Goal: Use online tool/utility: Utilize a website feature to perform a specific function

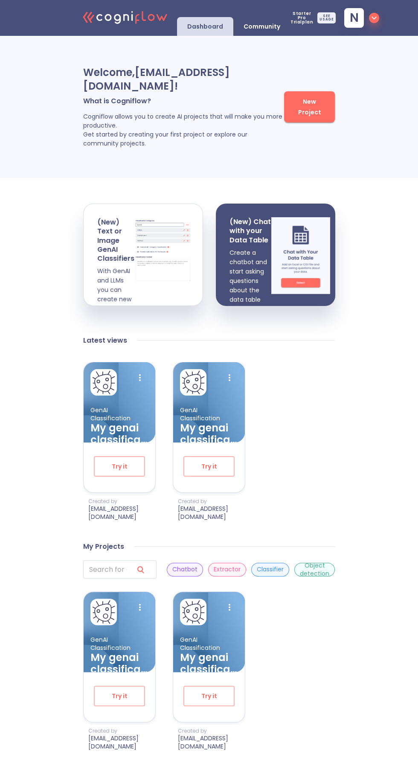
click at [312, 107] on span "New Project" at bounding box center [310, 106] width 34 height 21
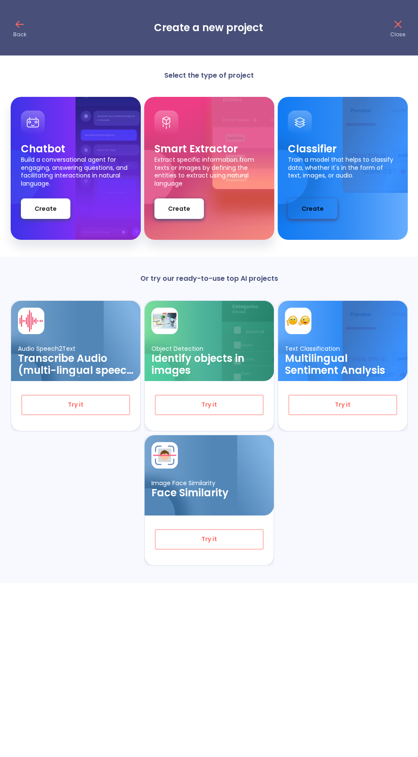
click at [319, 202] on button "Create" at bounding box center [312, 208] width 49 height 20
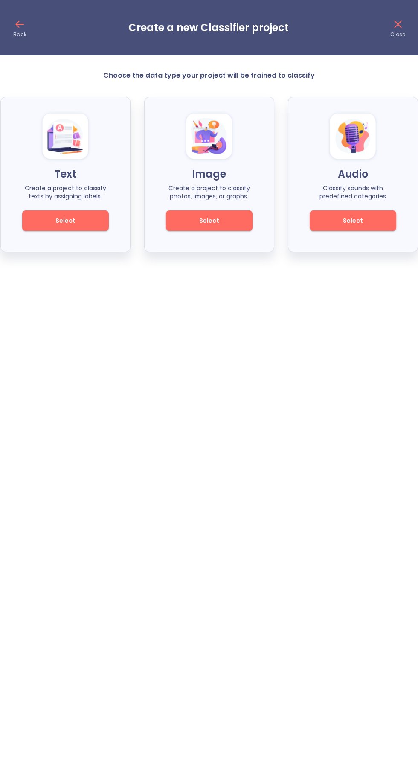
click at [226, 210] on button "Select" at bounding box center [209, 220] width 87 height 20
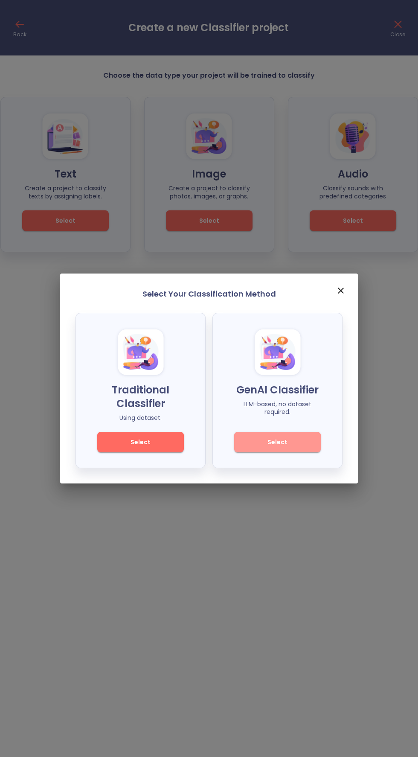
click at [297, 442] on span "Select" at bounding box center [278, 442] width 58 height 11
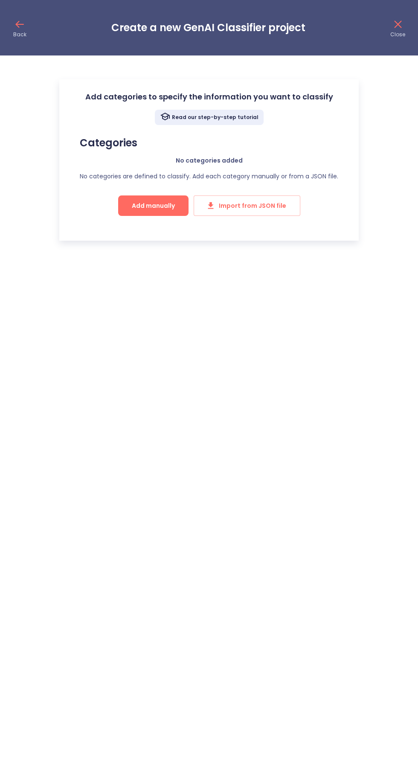
click at [156, 200] on button "Add manually" at bounding box center [153, 205] width 70 height 20
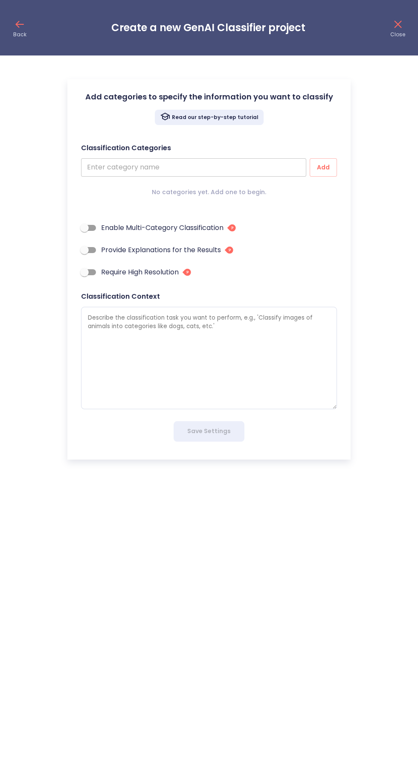
click at [246, 166] on input "text" at bounding box center [193, 167] width 225 height 18
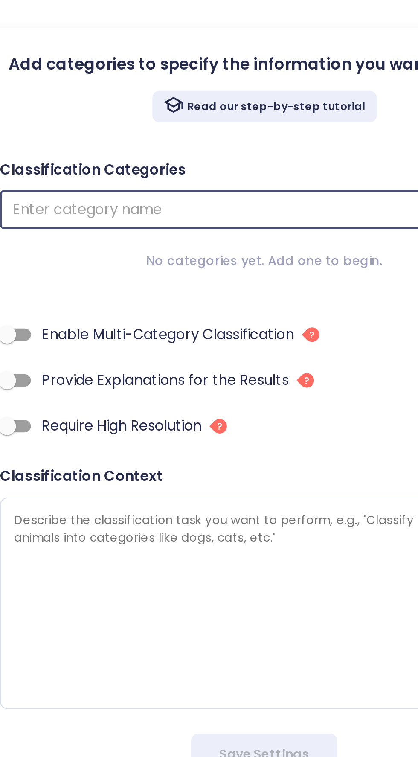
type textarea "x"
type input "S"
type textarea "x"
type input "Sa"
type textarea "x"
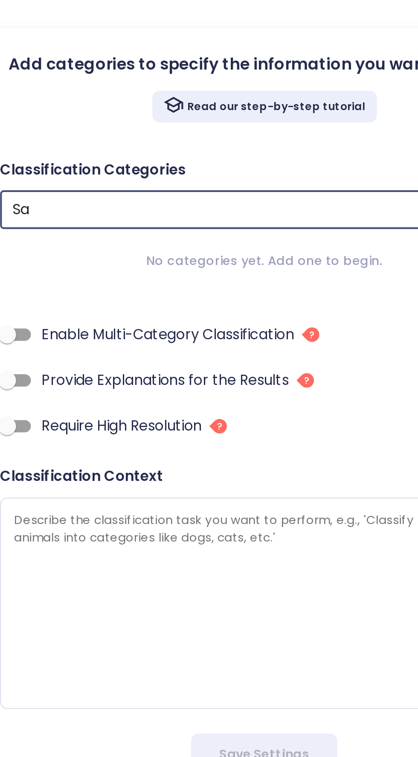
type input "Saf"
type textarea "x"
type input "Safe"
type textarea "x"
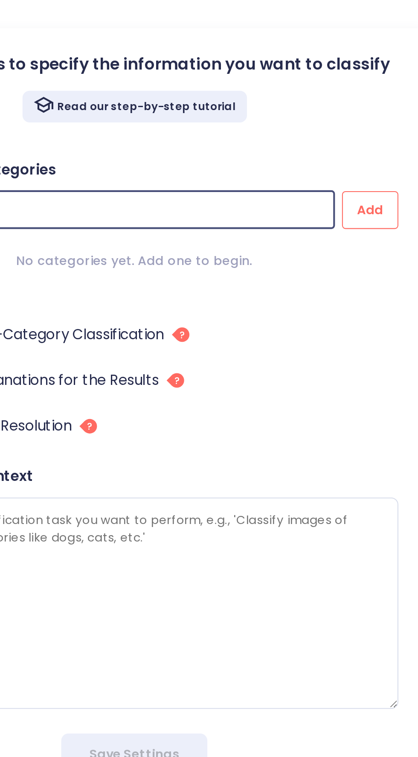
type input "Safe"
click at [329, 169] on span "Add" at bounding box center [324, 167] width 14 height 11
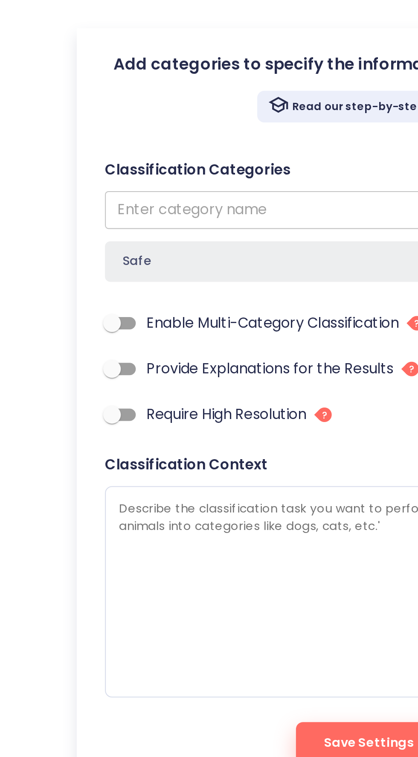
click at [179, 168] on input "text" at bounding box center [193, 167] width 225 height 18
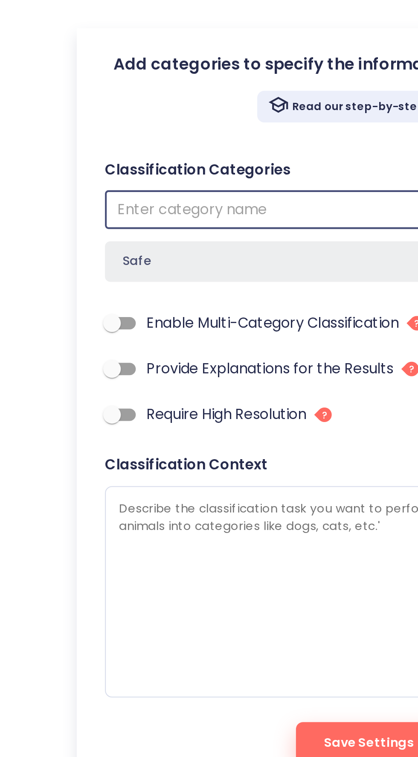
type textarea "x"
type input "S"
type textarea "x"
type input "Sc"
type textarea "x"
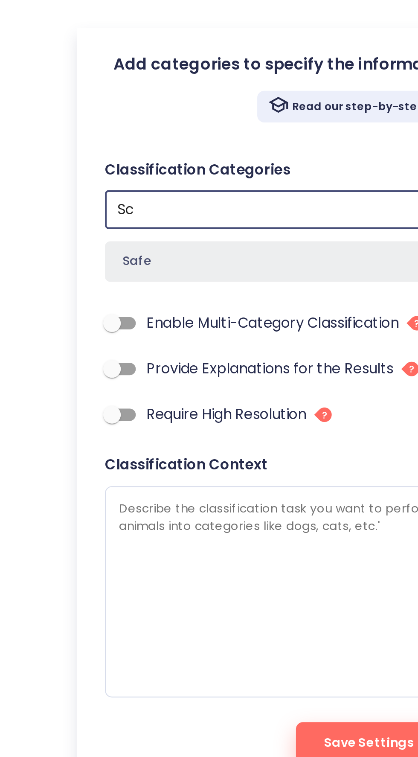
type input "Sca"
type textarea "x"
type input "Scam"
type textarea "x"
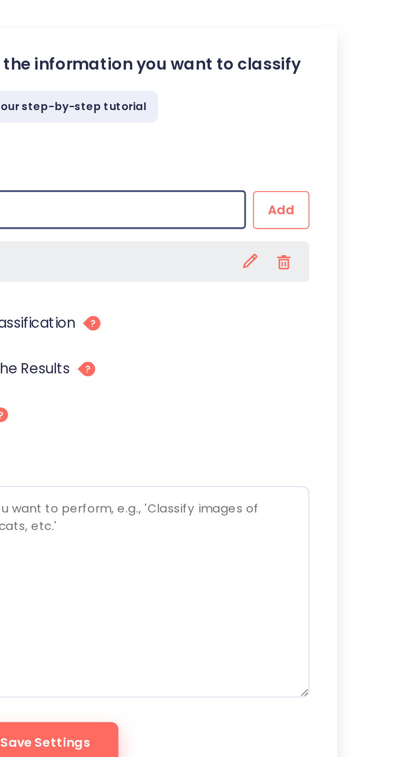
type input "Scam"
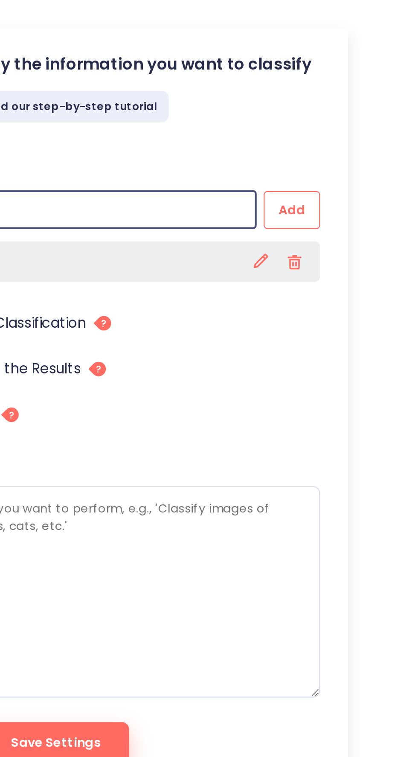
click at [336, 164] on button "Add" at bounding box center [323, 167] width 27 height 18
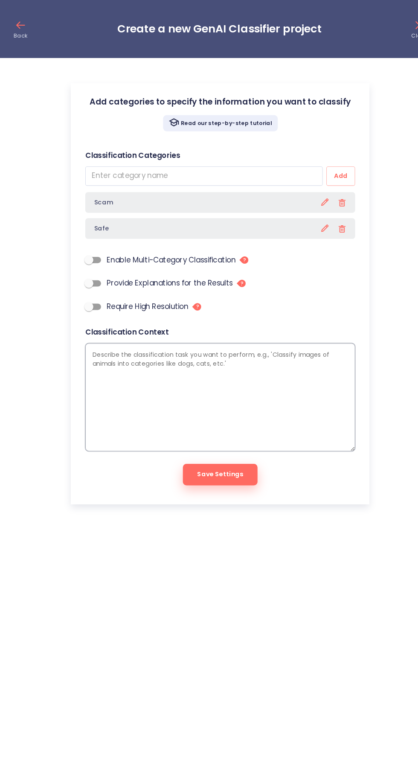
click at [217, 339] on textarea at bounding box center [209, 377] width 256 height 102
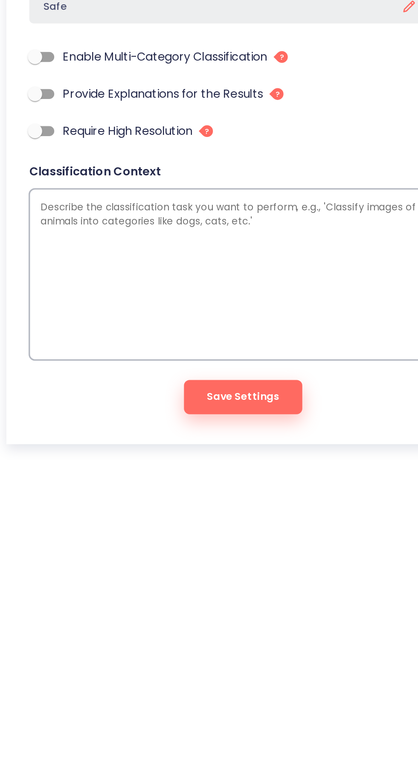
type textarea "x"
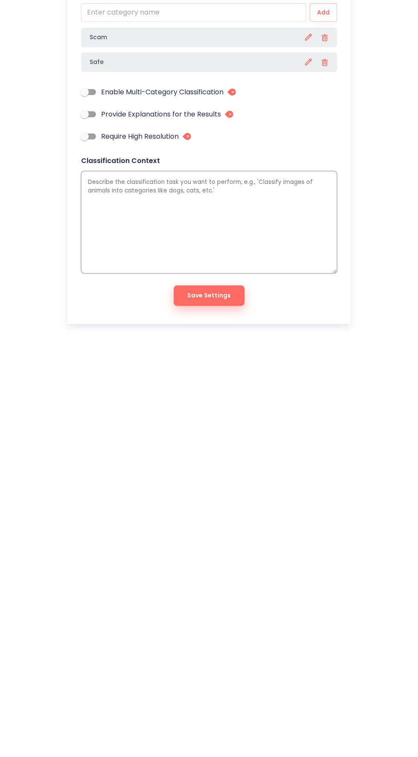
type textarea "C"
type textarea "x"
type textarea "Cl"
type textarea "x"
type textarea "Cla"
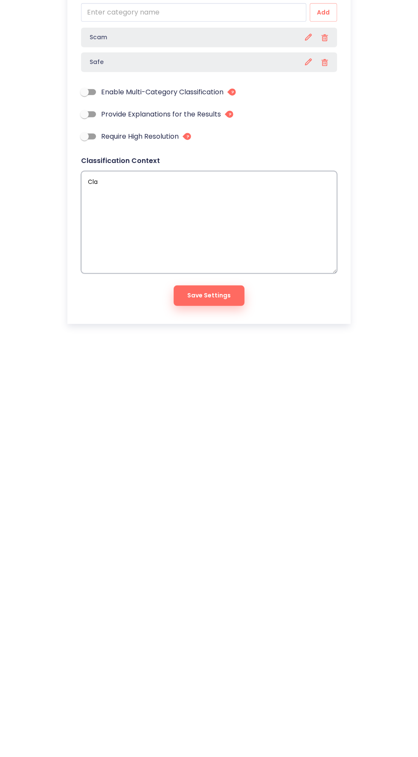
type textarea "x"
type textarea "Clas"
type textarea "x"
type textarea "Class"
type textarea "x"
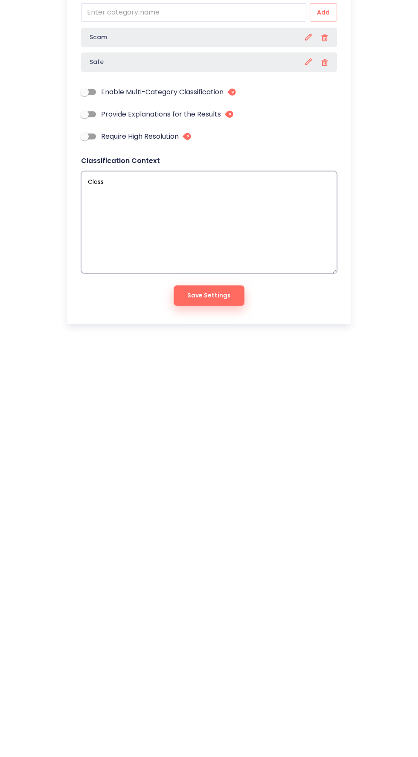
type textarea "Classi"
type textarea "x"
type textarea "Classif"
type textarea "x"
type textarea "Classify"
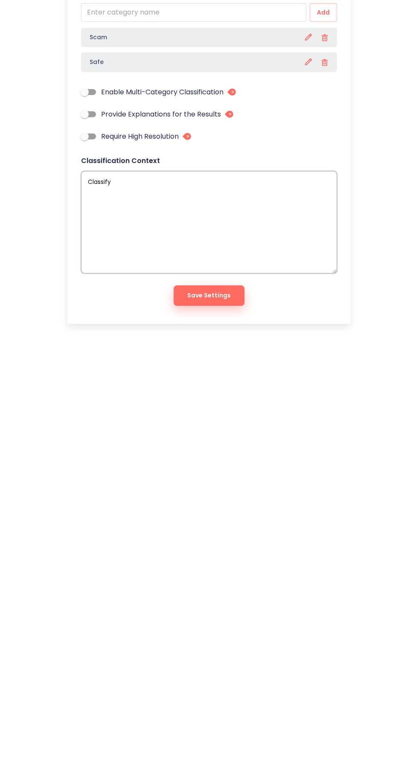
type textarea "x"
type textarea "Classify"
type textarea "x"
type textarea "Classify t"
type textarea "x"
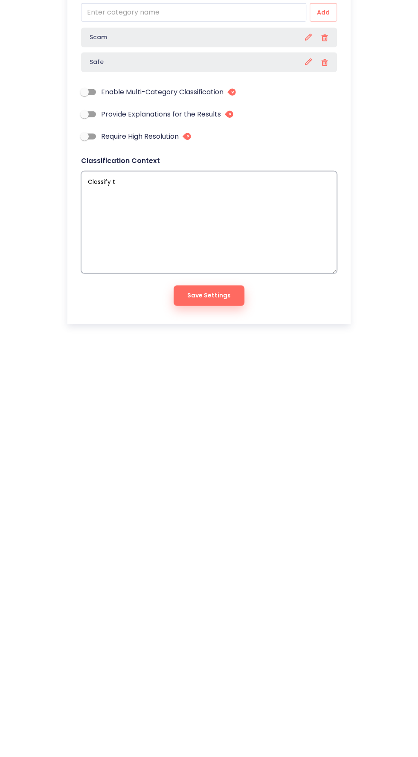
type textarea "Classify th"
type textarea "x"
type textarea "Classify the"
type textarea "x"
type textarea "Classify the"
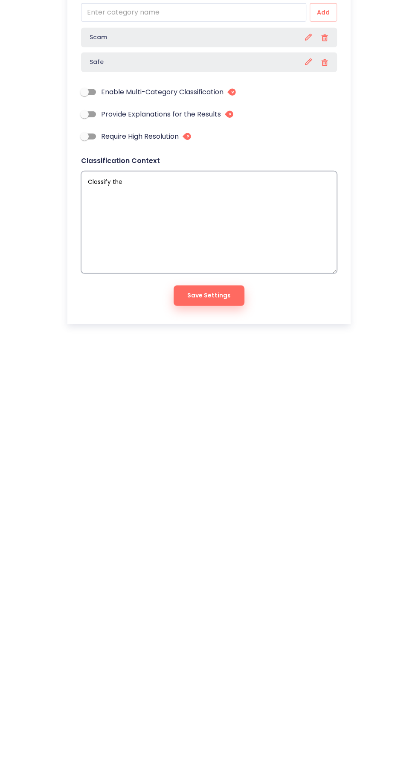
type textarea "x"
type textarea "Classify the i"
type textarea "x"
type textarea "Classify the im"
type textarea "x"
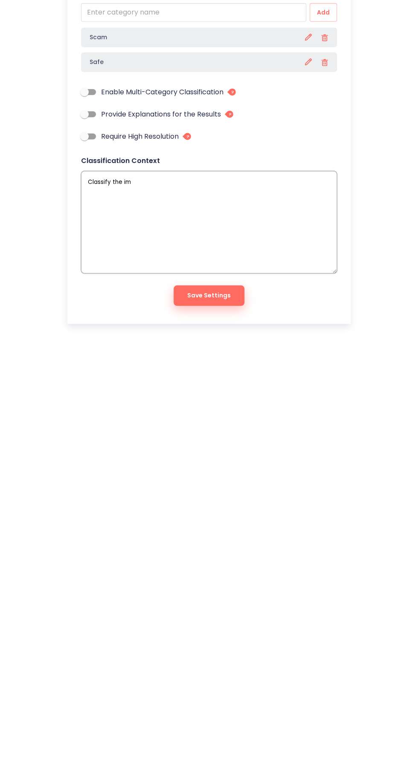
type textarea "Classify the ima"
type textarea "x"
type textarea "Classify the imag"
type textarea "x"
type textarea "Classify the image"
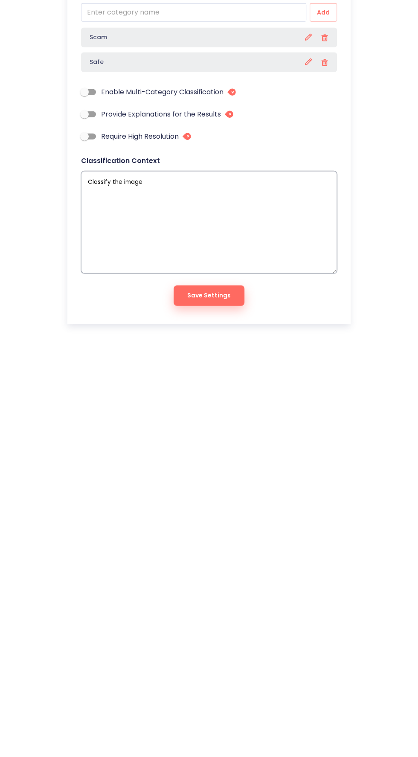
type textarea "x"
type textarea "Classify the images"
type textarea "x"
type textarea "Classify the images"
type textarea "x"
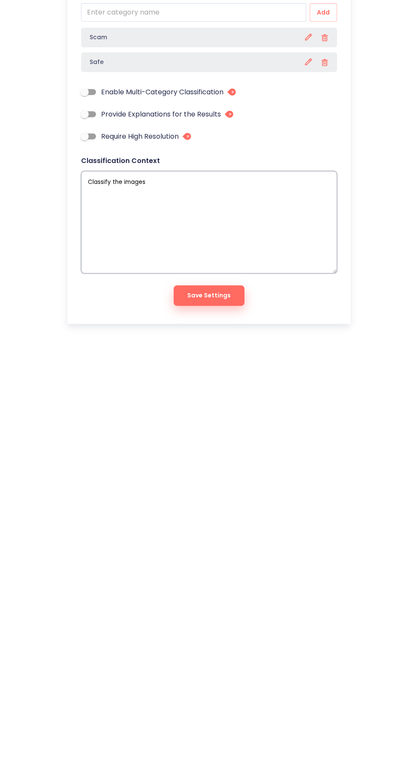
type textarea "Classify the images i"
type textarea "x"
type textarea "Classify the images in"
type textarea "x"
type textarea "Classify the images int"
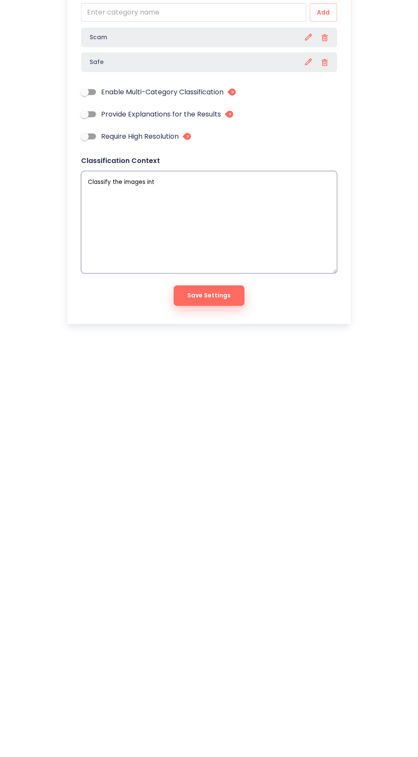
type textarea "x"
type textarea "Classify the images into"
type textarea "x"
type textarea "Classify the images into"
type textarea "x"
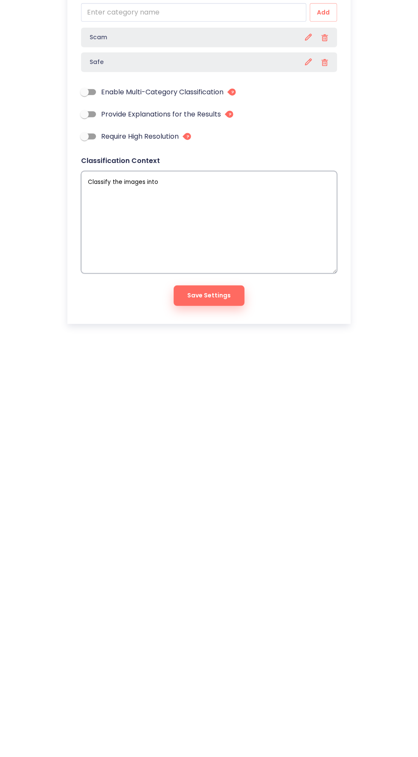
type textarea "Classify the images into s"
type textarea "x"
type textarea "Classify the images into sc"
type textarea "x"
type textarea "Classify the images into sca"
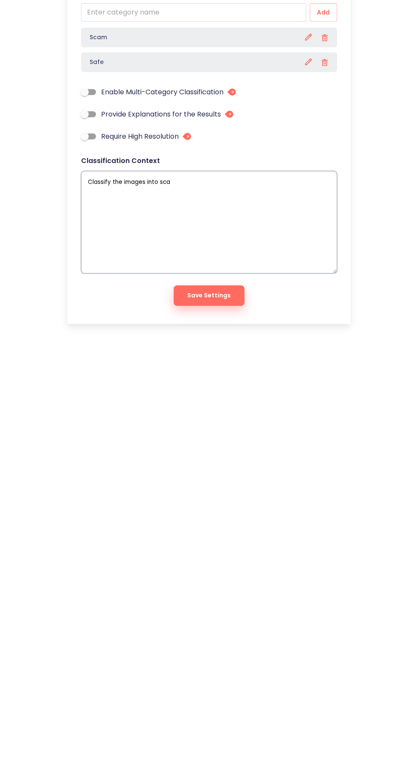
type textarea "x"
type textarea "Classify the images into scam"
type textarea "x"
type textarea "Classify the images into scam"
type textarea "x"
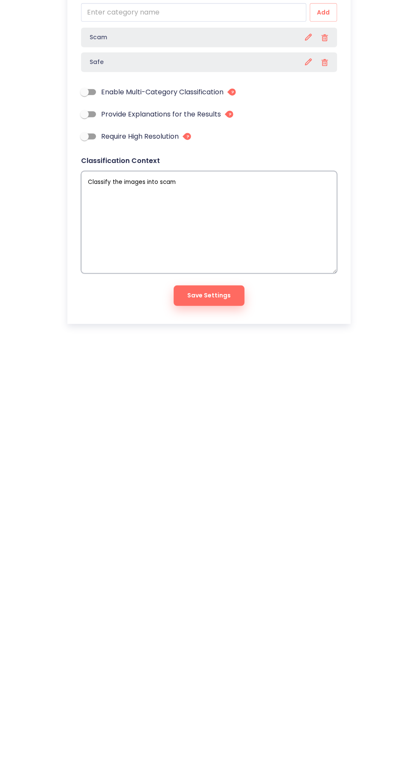
type textarea "Classify the images into scam a"
type textarea "x"
type textarea "Classify the images into scam an"
type textarea "x"
type textarea "Classify the images into scam and"
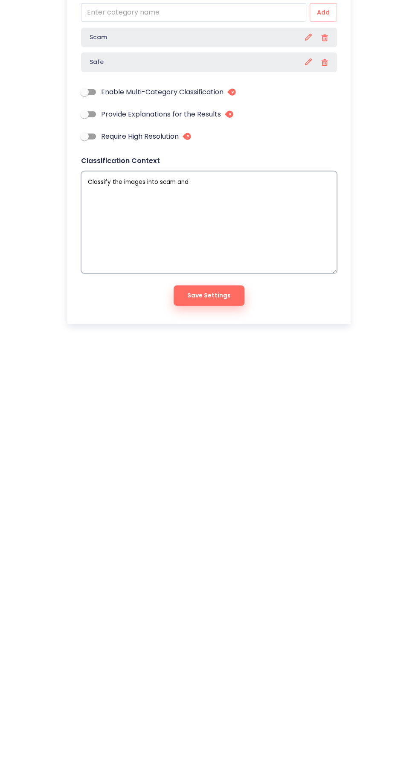
type textarea "x"
type textarea "Classify the images into scam and"
type textarea "x"
type textarea "Classify the images into scam and s"
type textarea "x"
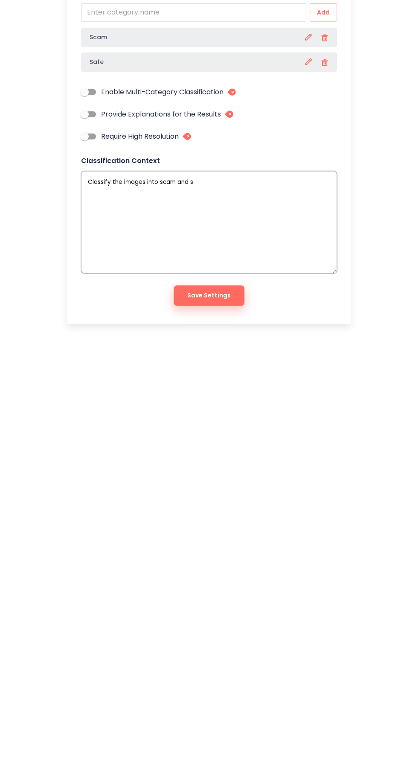
type textarea "Classify the images into scam and sa"
type textarea "x"
type textarea "Classify the images into scam and saf"
type textarea "x"
type textarea "Classify the images into scam and safe"
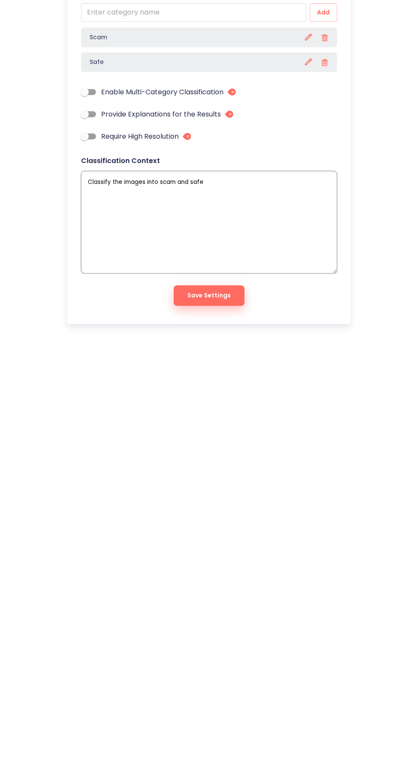
type textarea "x"
type textarea "Classify the images into scam and safe"
type textarea "x"
type textarea "Classify the images into scam and safe c"
type textarea "x"
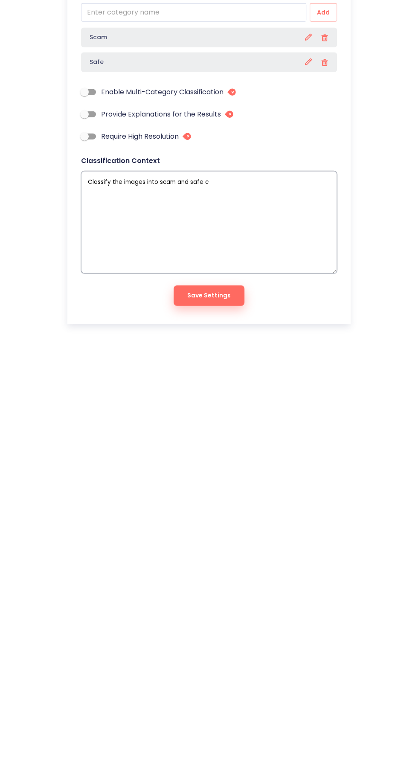
type textarea "Classify the images into scam and safe ca"
type textarea "x"
type textarea "Classify the images into scam and safe cat"
type textarea "x"
type textarea "Classify the images into scam and safe cate"
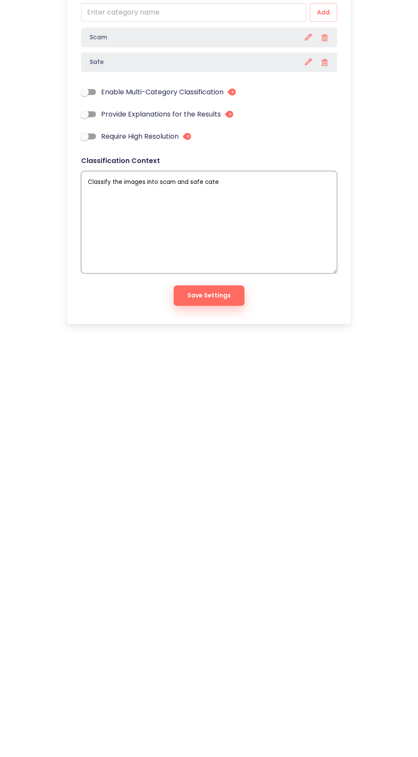
type textarea "x"
type textarea "Classify the images into scam and safe categories"
type textarea "x"
type textarea "Classify the images into scam and safe categories"
click at [230, 448] on button "Save Settings" at bounding box center [209, 450] width 71 height 20
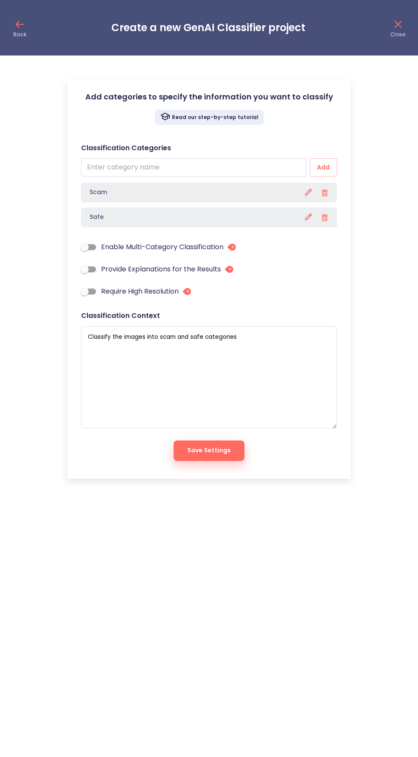
type textarea "x"
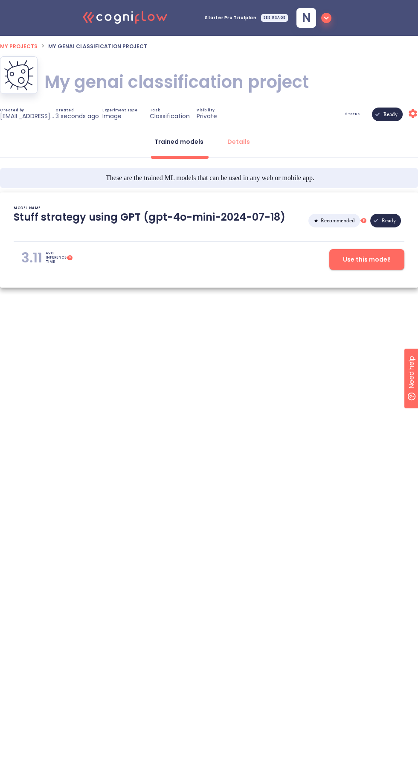
click at [381, 259] on span "Use this model!" at bounding box center [367, 259] width 48 height 11
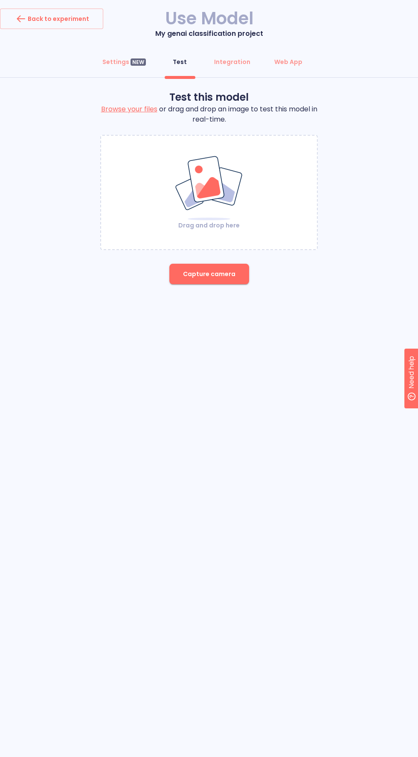
click at [139, 109] on label "Browse your files" at bounding box center [129, 109] width 56 height 10
click at [0, 0] on input "Browse your files" at bounding box center [0, 0] width 0 height 0
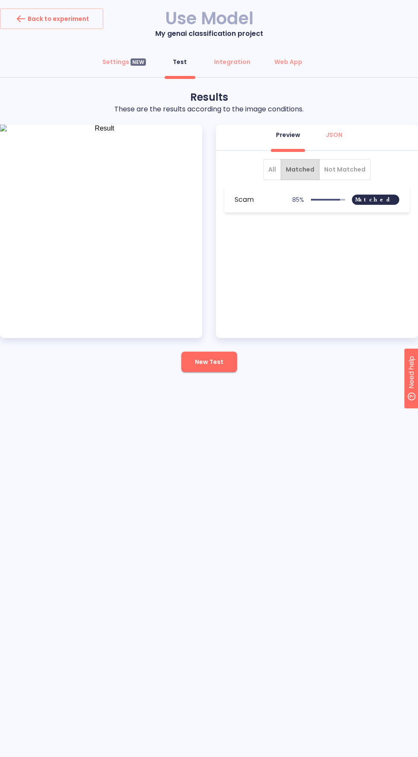
click at [273, 168] on span "All" at bounding box center [272, 169] width 8 height 11
click at [222, 65] on div "Integration" at bounding box center [232, 62] width 36 height 9
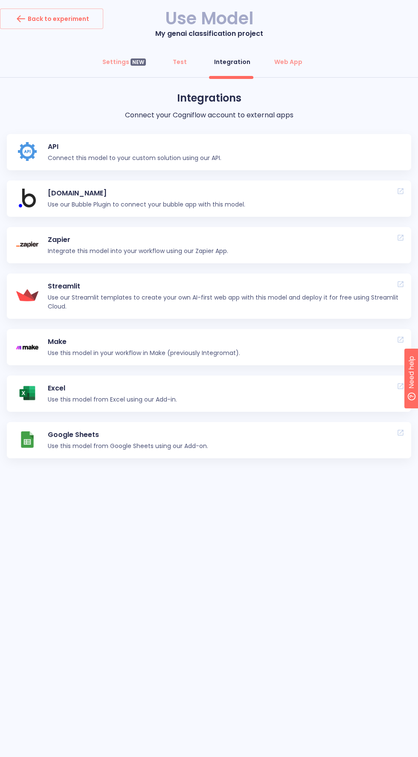
click at [297, 151] on link "API Connect this model to your custom solution using our API." at bounding box center [209, 152] width 404 height 36
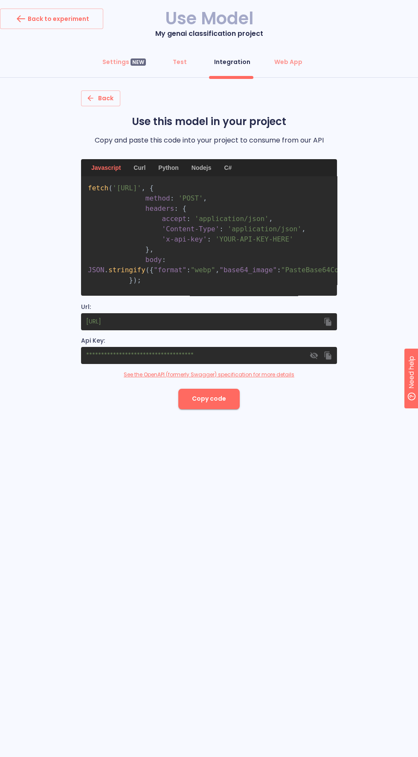
click at [216, 409] on button "Copy code" at bounding box center [208, 399] width 61 height 20
click at [328, 351] on icon "button" at bounding box center [328, 355] width 7 height 8
click at [328, 317] on icon "button" at bounding box center [328, 321] width 7 height 8
click at [301, 52] on button "Web App" at bounding box center [288, 62] width 38 height 20
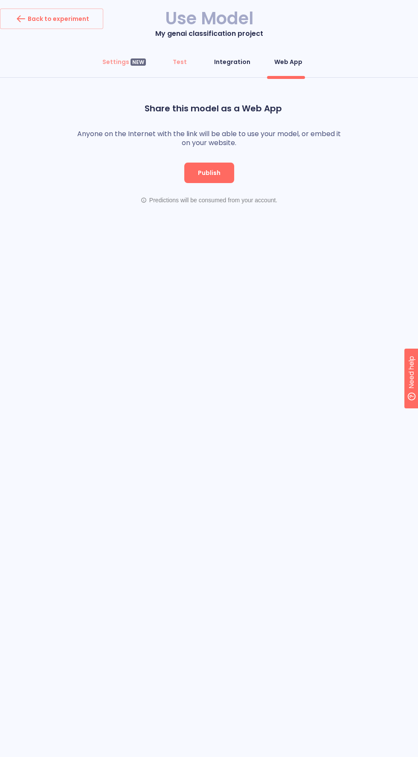
click at [230, 58] on div "Integration" at bounding box center [232, 62] width 36 height 9
